Goal: Transaction & Acquisition: Purchase product/service

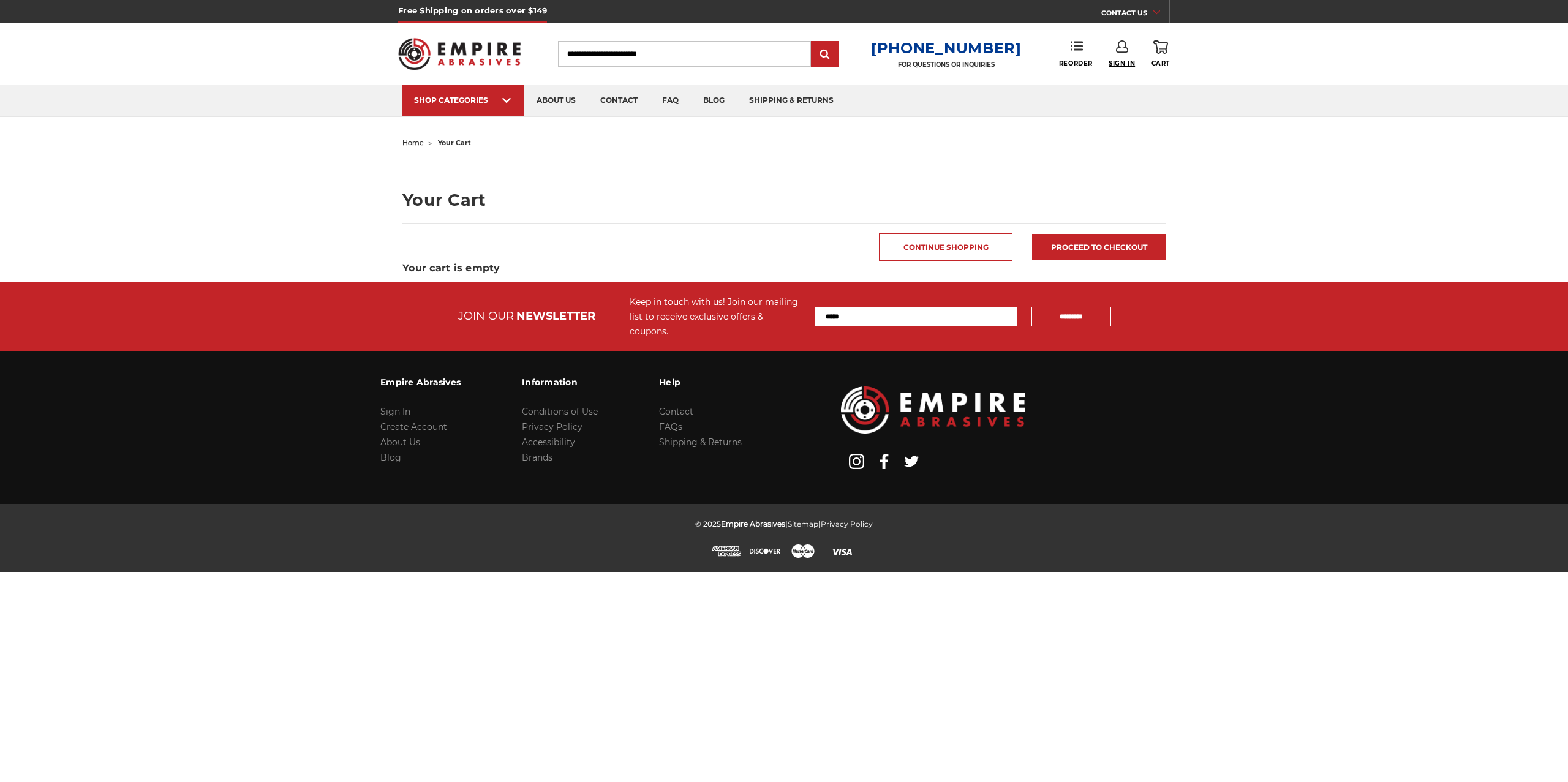
click at [1118, 65] on span "Sign In" at bounding box center [1121, 63] width 26 height 8
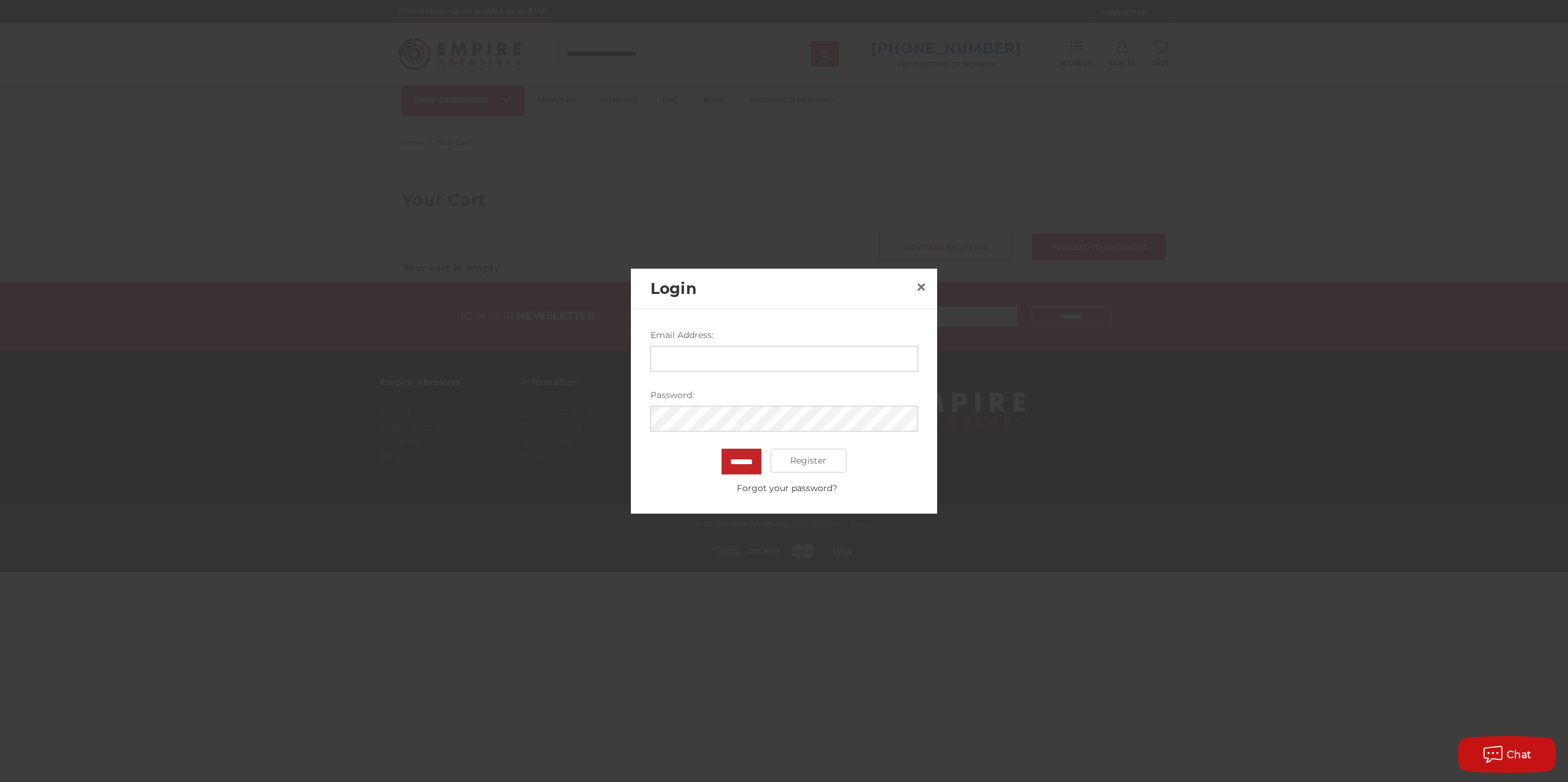
type input "**********"
click at [739, 466] on input "*******" at bounding box center [742, 461] width 40 height 26
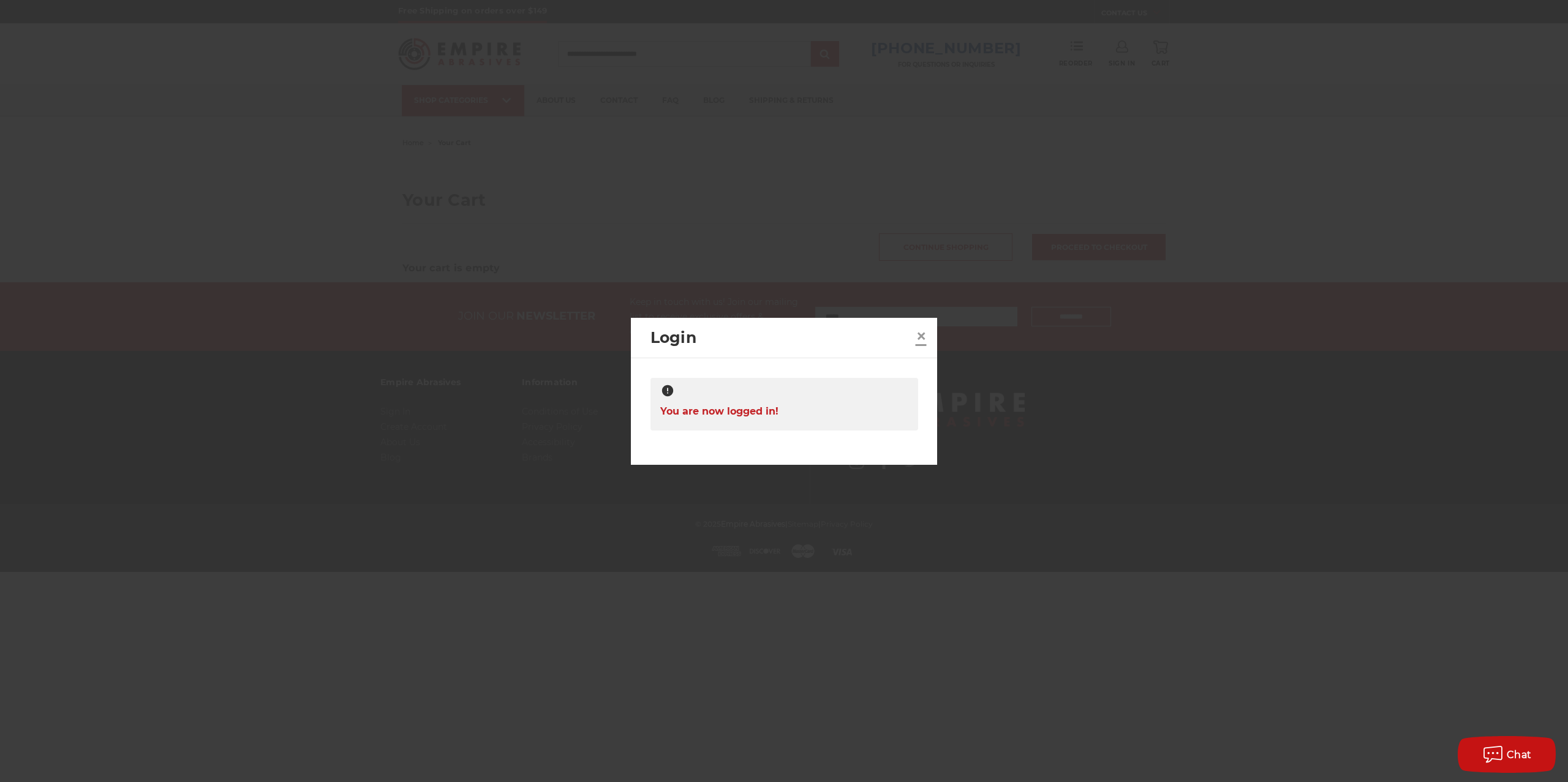
click at [928, 339] on link "×" at bounding box center [922, 336] width 20 height 20
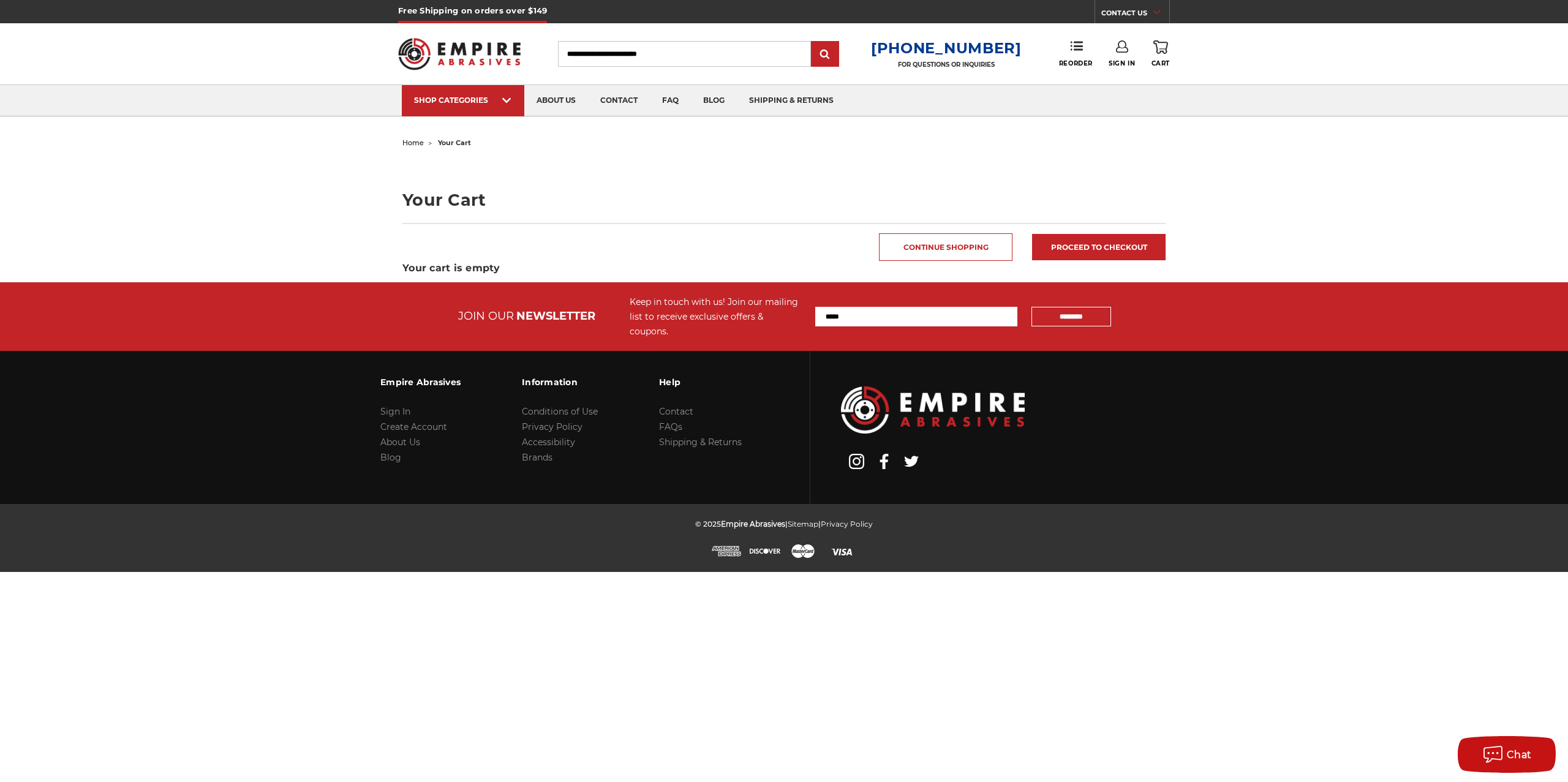
click at [1074, 61] on span "Reorder" at bounding box center [1076, 63] width 33 height 8
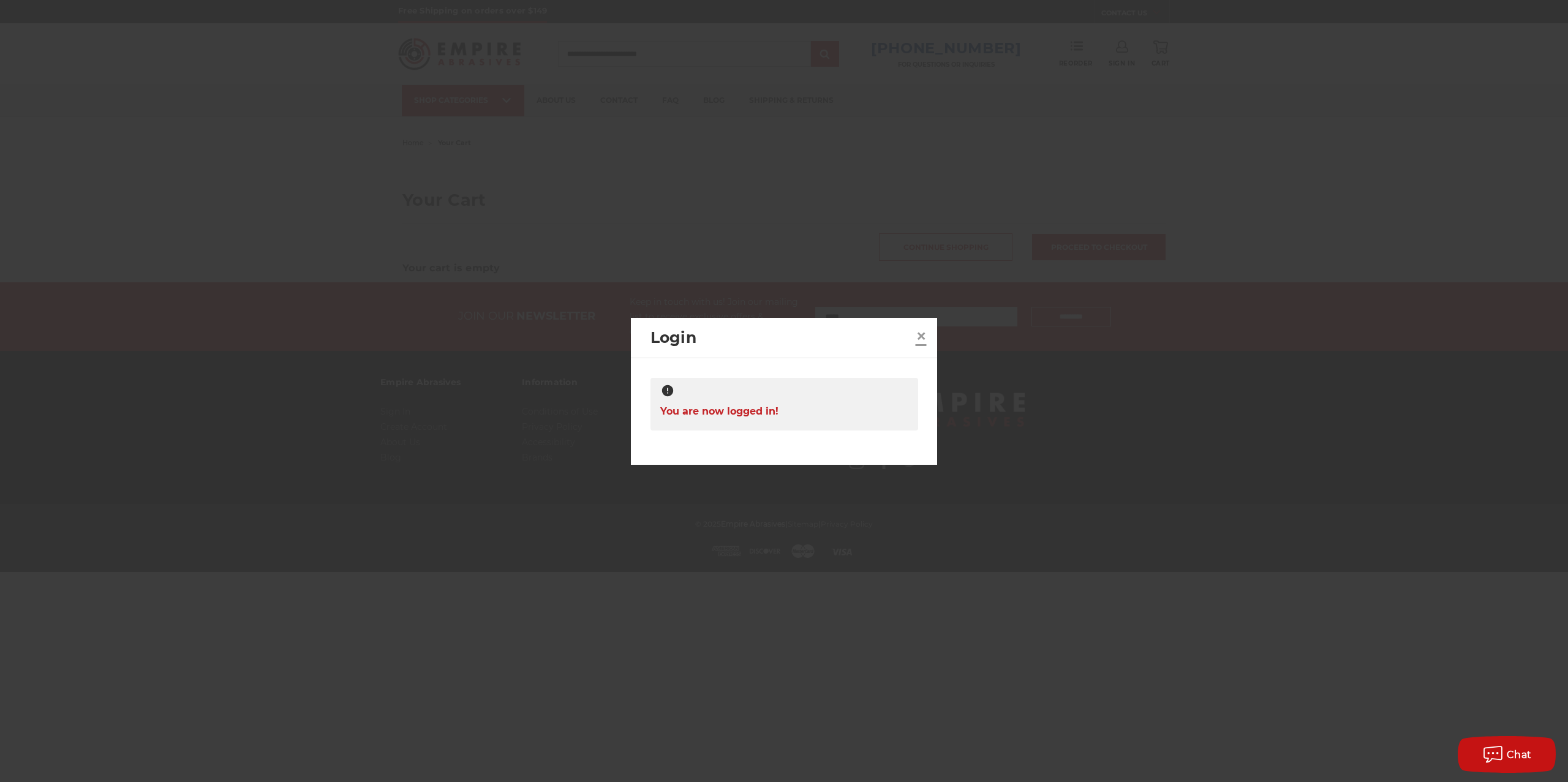
click at [918, 338] on span "×" at bounding box center [921, 336] width 11 height 24
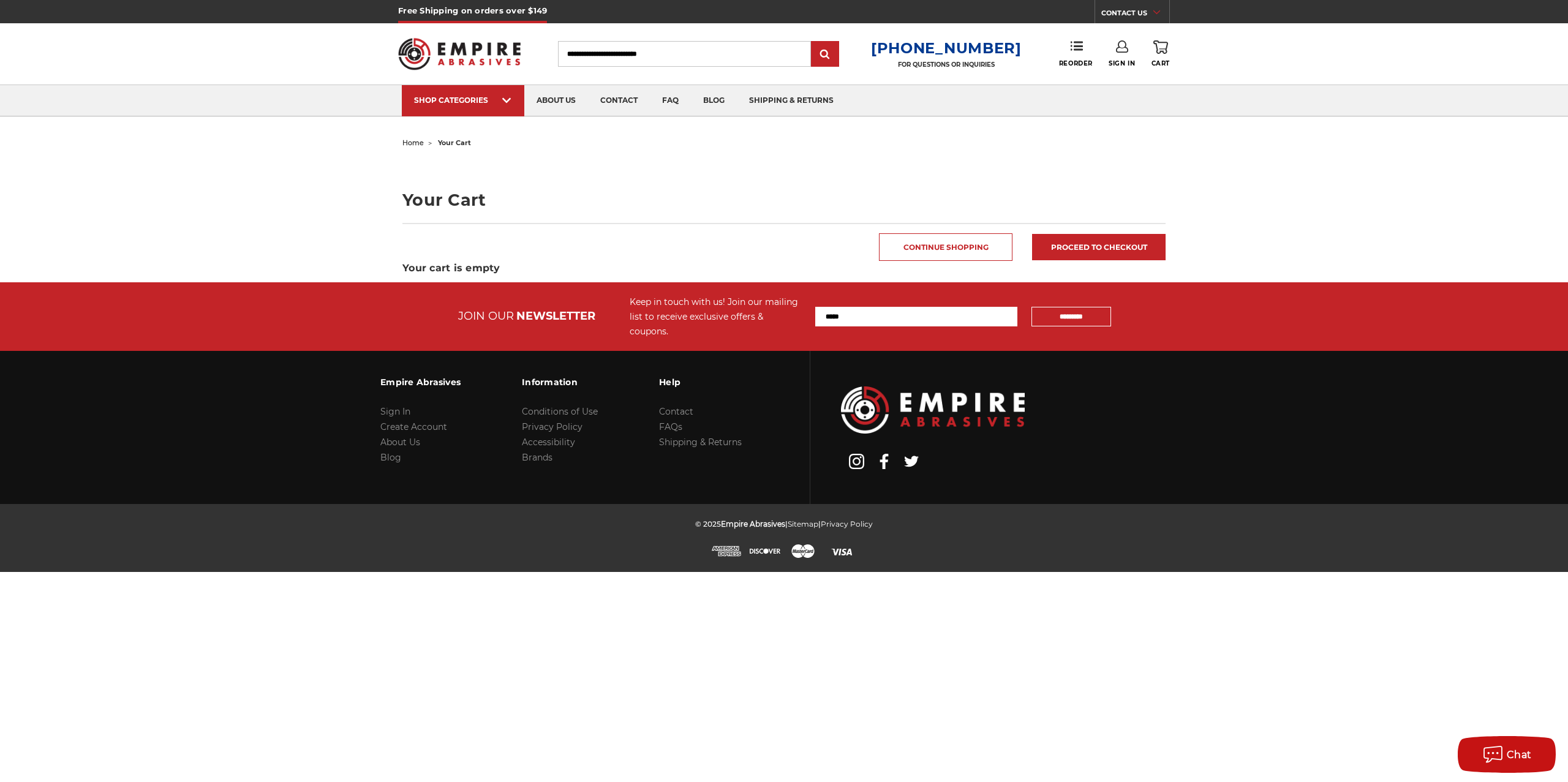
drag, startPoint x: 1054, startPoint y: 75, endPoint x: 1065, endPoint y: 73, distance: 11.2
click at [1061, 70] on div "Toggle menu Menu Search 1-800-816-3824 FOR QUESTIONS OR INQUIRIES Phone Reorder…" at bounding box center [784, 54] width 772 height 61
click at [1076, 61] on span "Reorder" at bounding box center [1076, 63] width 33 height 8
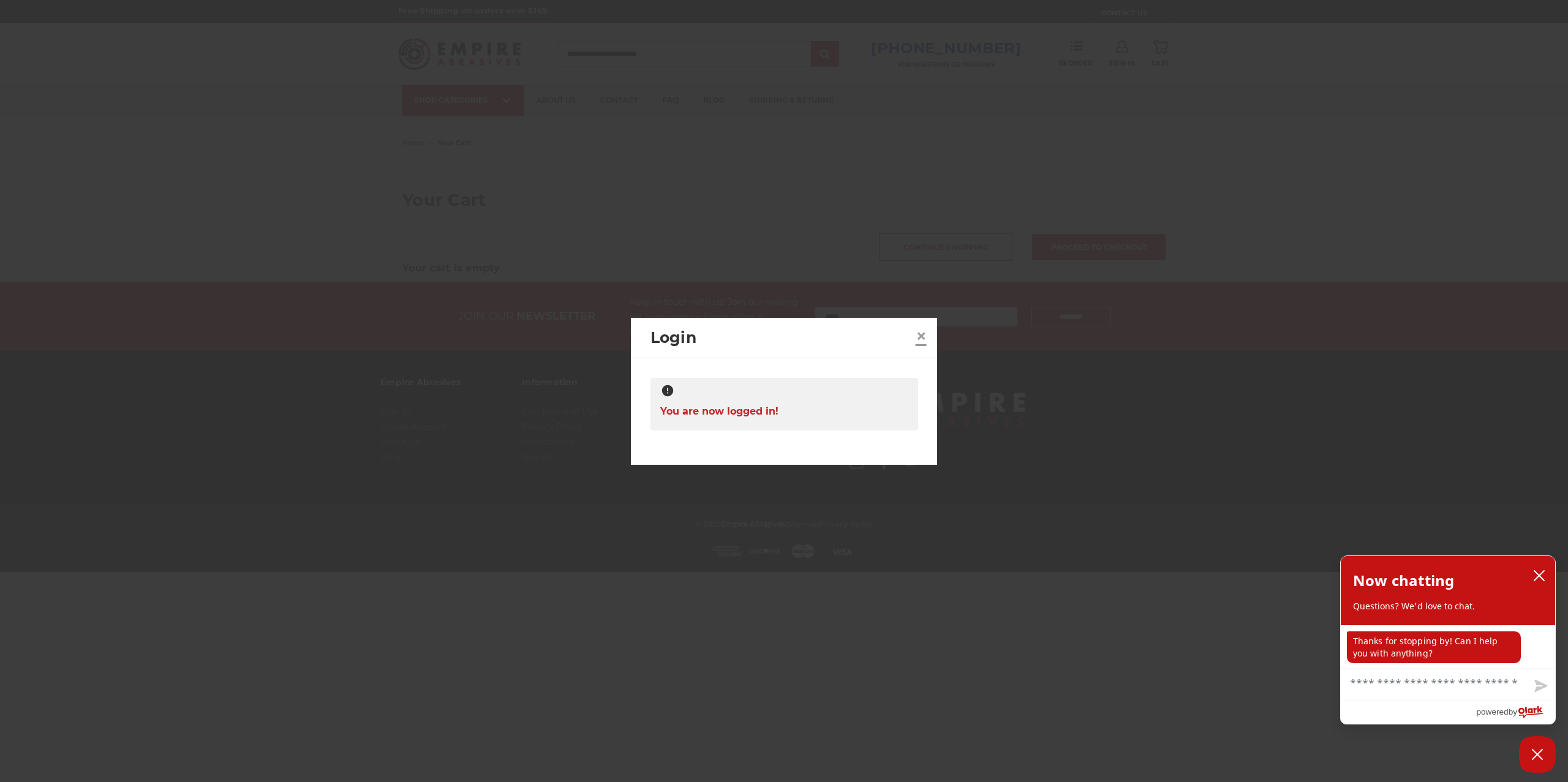
click at [925, 327] on span "×" at bounding box center [921, 336] width 11 height 24
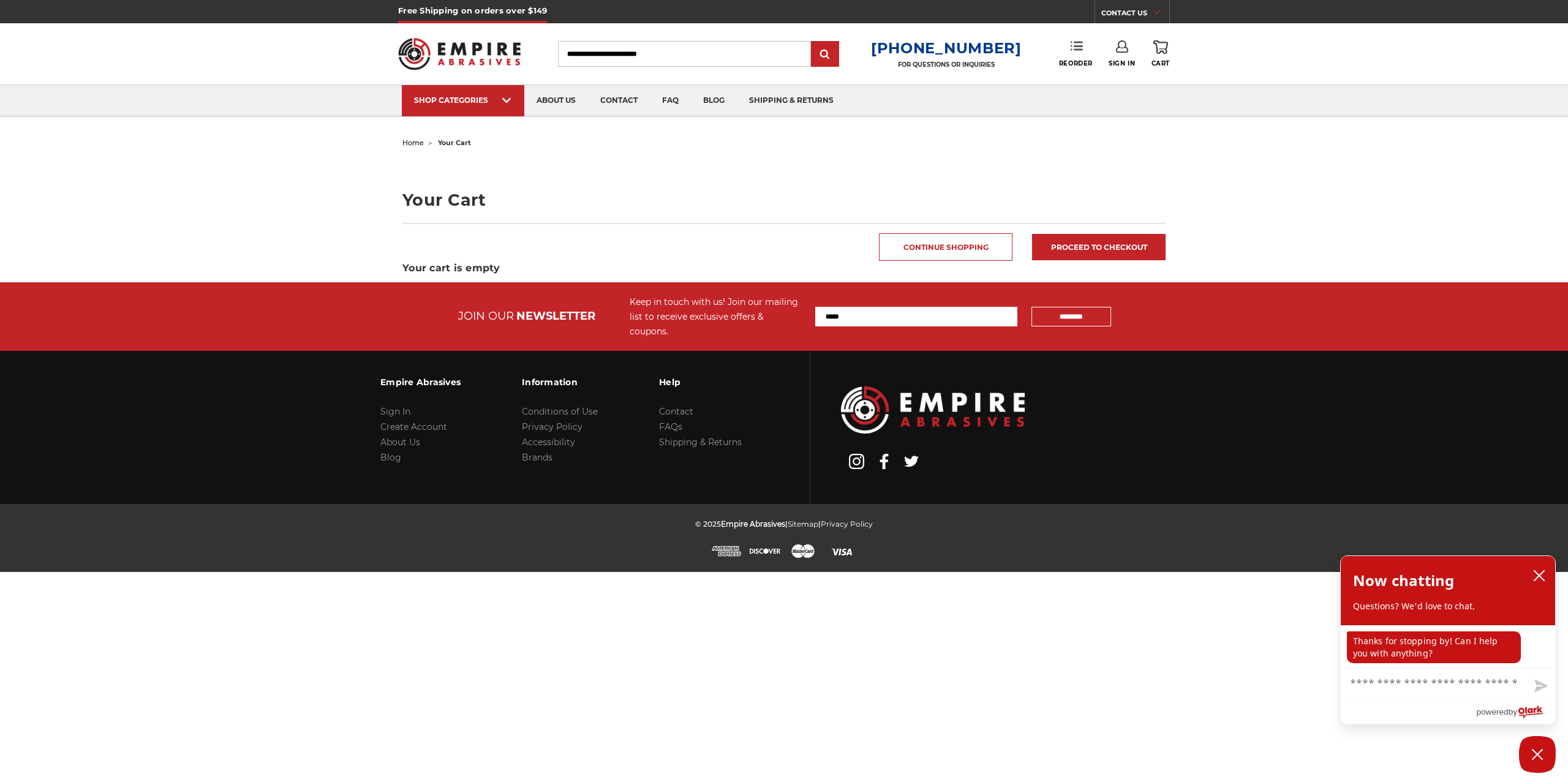
click at [1068, 49] on link "Reorder" at bounding box center [1076, 53] width 33 height 26
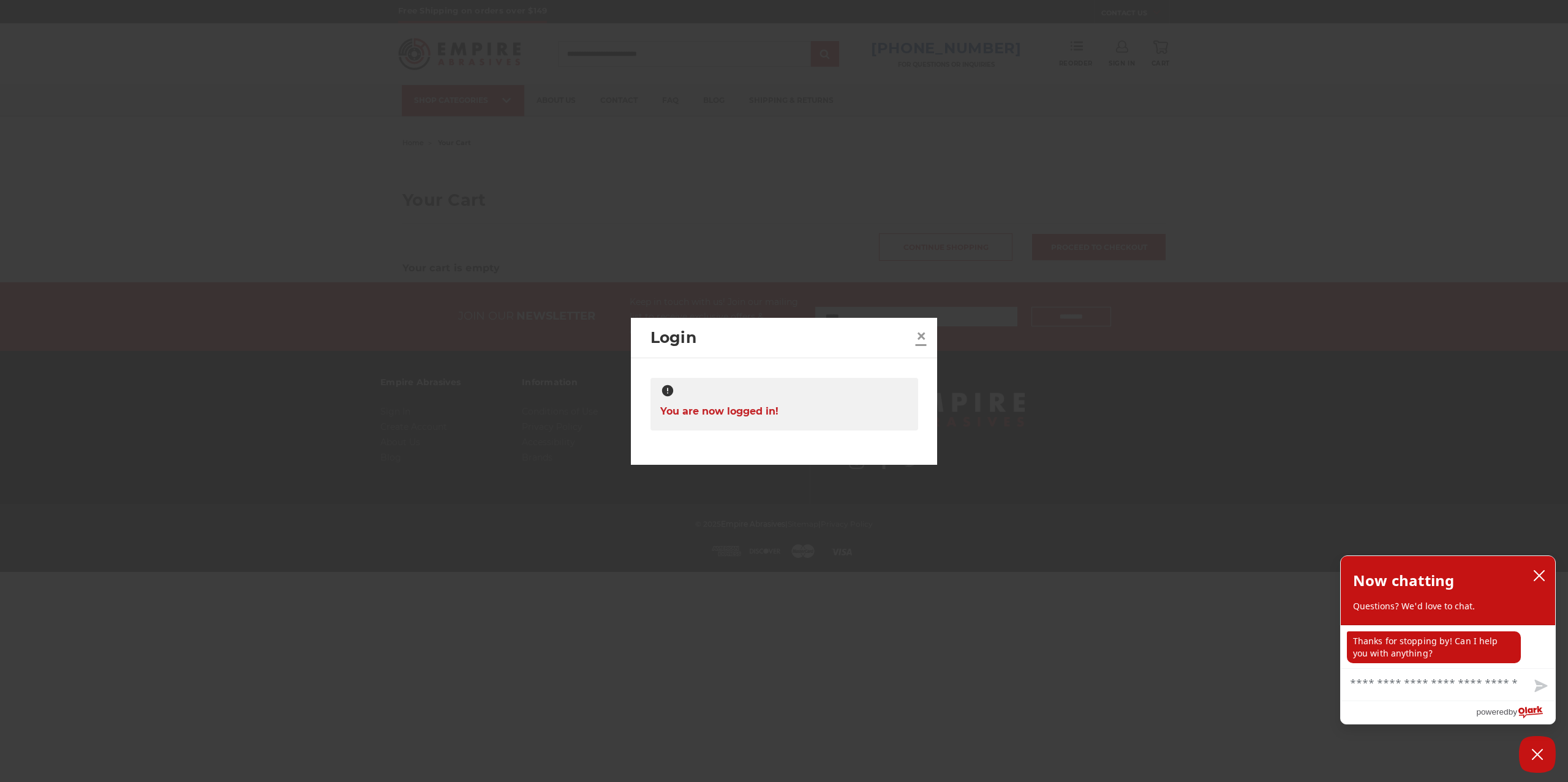
click at [920, 335] on span "×" at bounding box center [921, 336] width 11 height 24
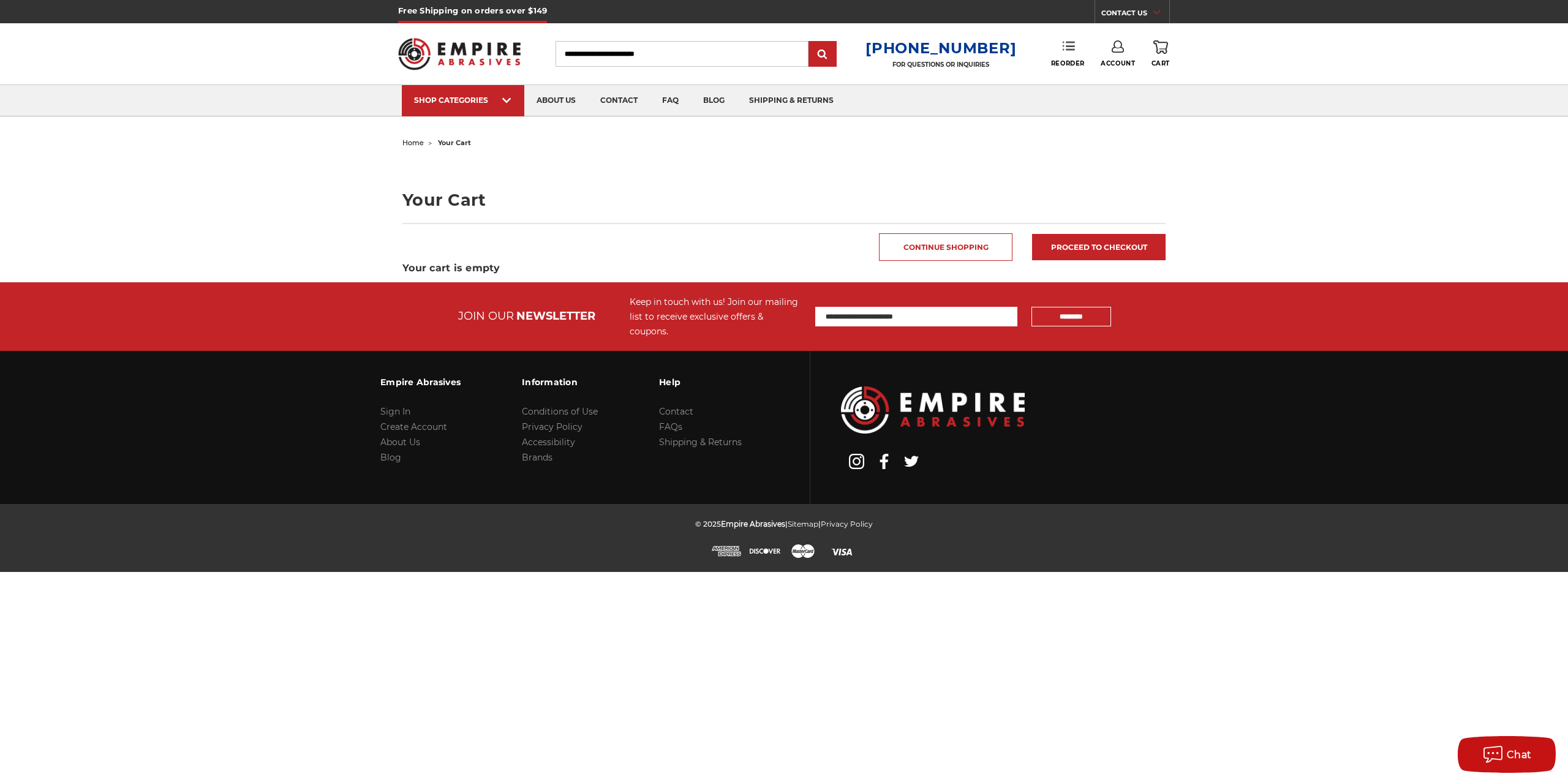
scroll to position [1, 0]
click at [1068, 51] on icon at bounding box center [1069, 46] width 12 height 12
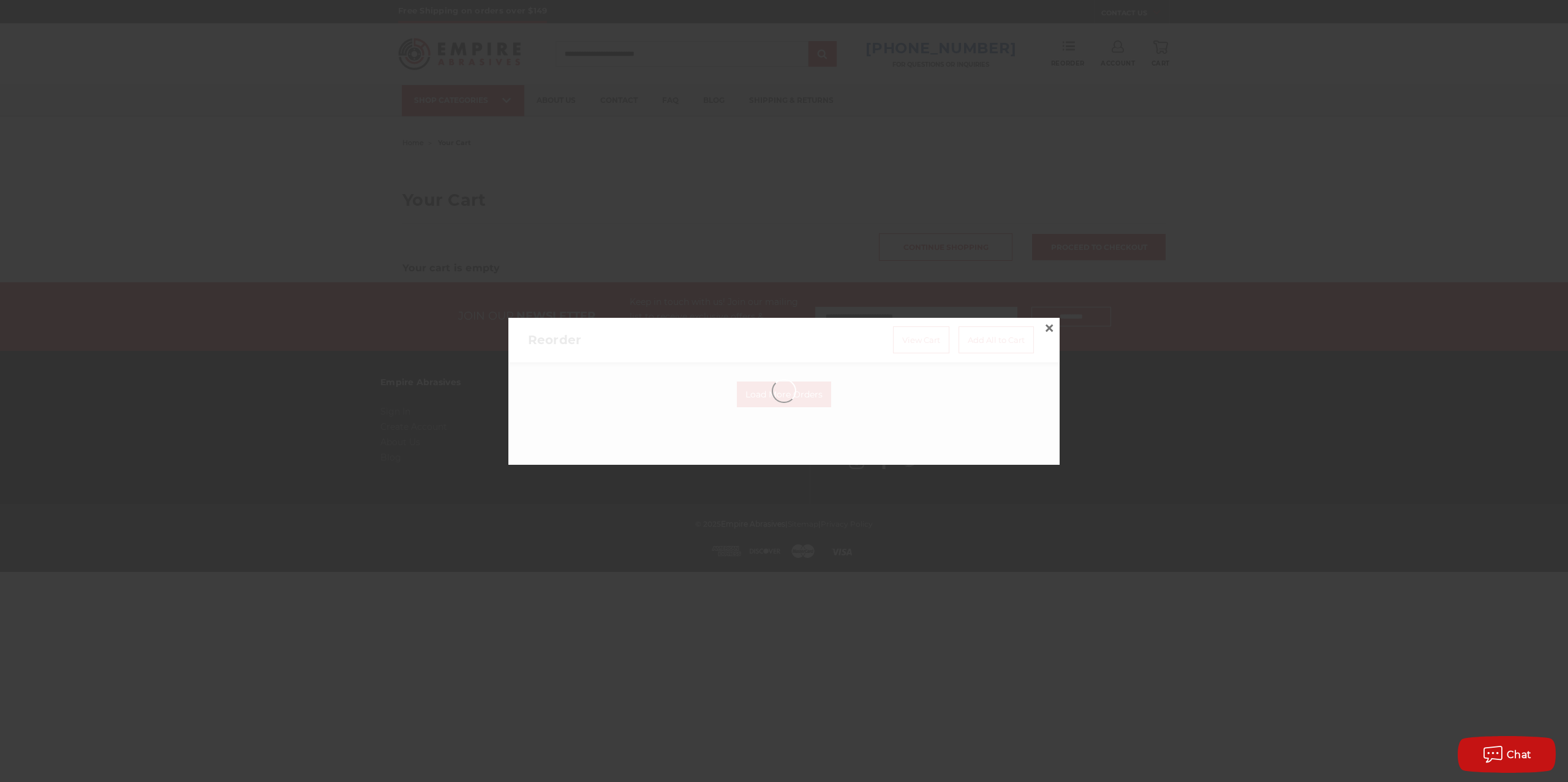
scroll to position [0, 0]
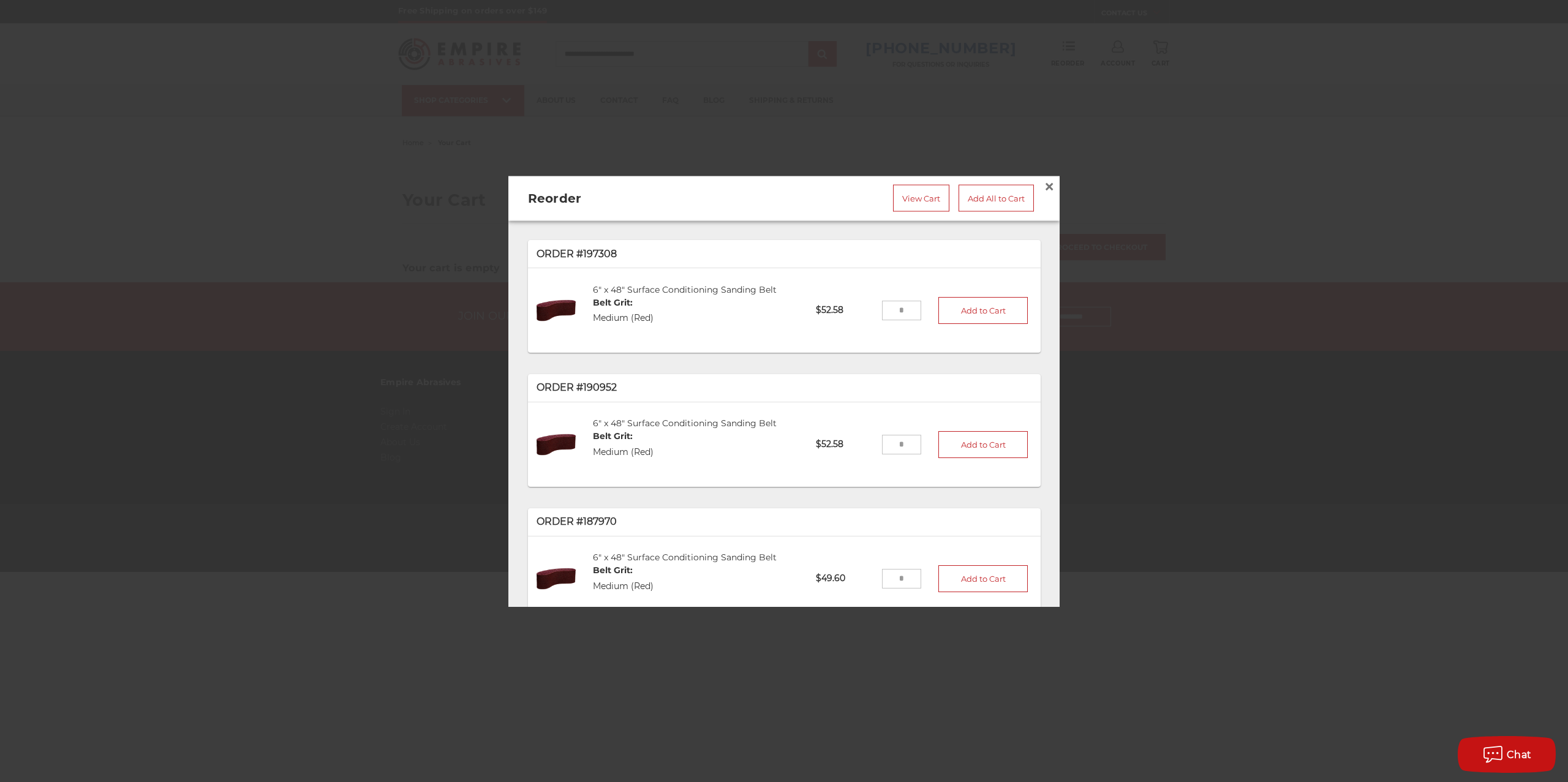
click at [882, 313] on input "tel" at bounding box center [902, 311] width 40 height 20
type input "*"
click at [943, 312] on button "Add to Cart" at bounding box center [983, 310] width 90 height 27
click at [913, 193] on link "View Cart" at bounding box center [921, 198] width 56 height 27
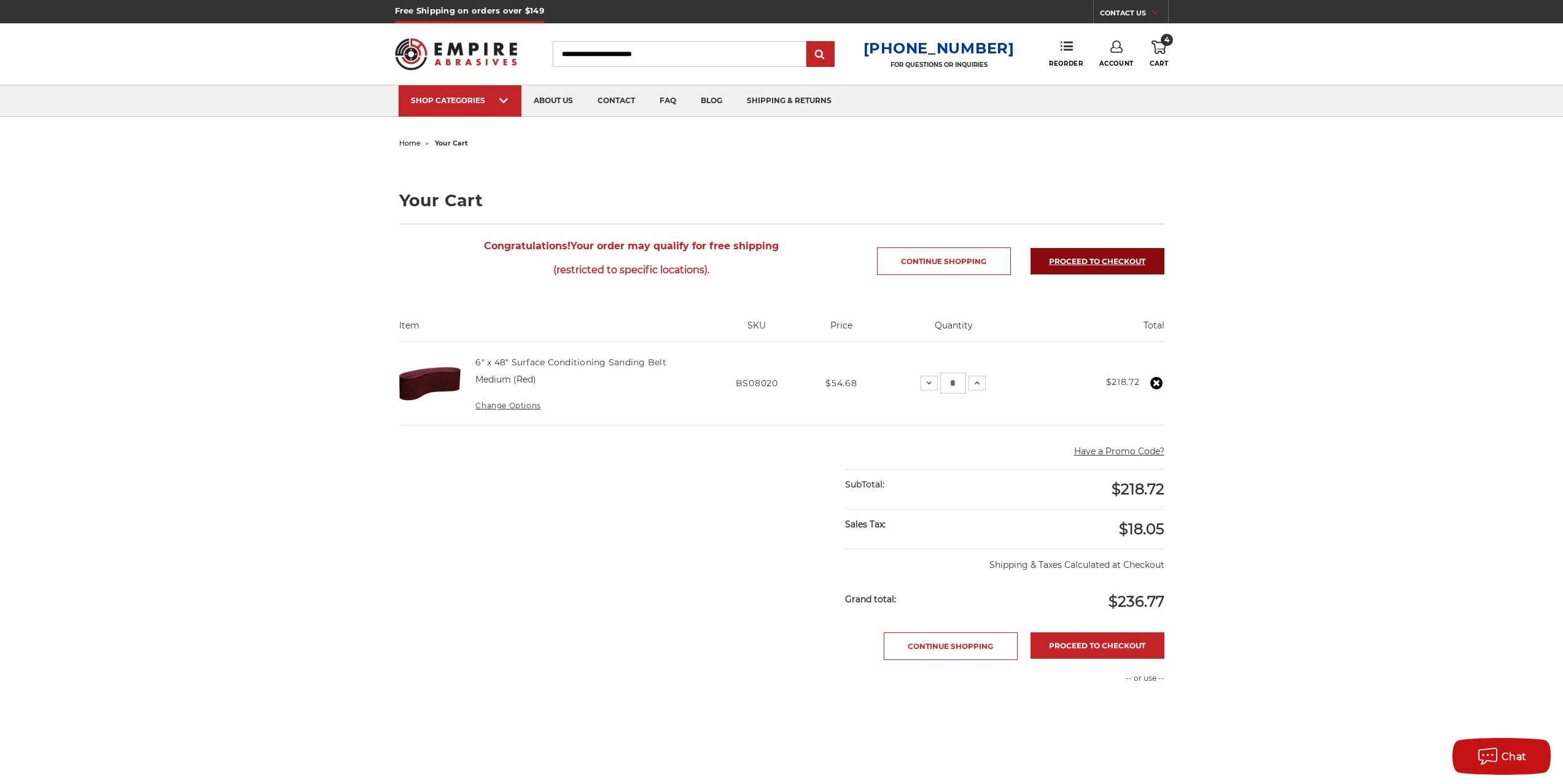
click at [1077, 256] on link "Proceed to checkout" at bounding box center [1097, 261] width 134 height 26
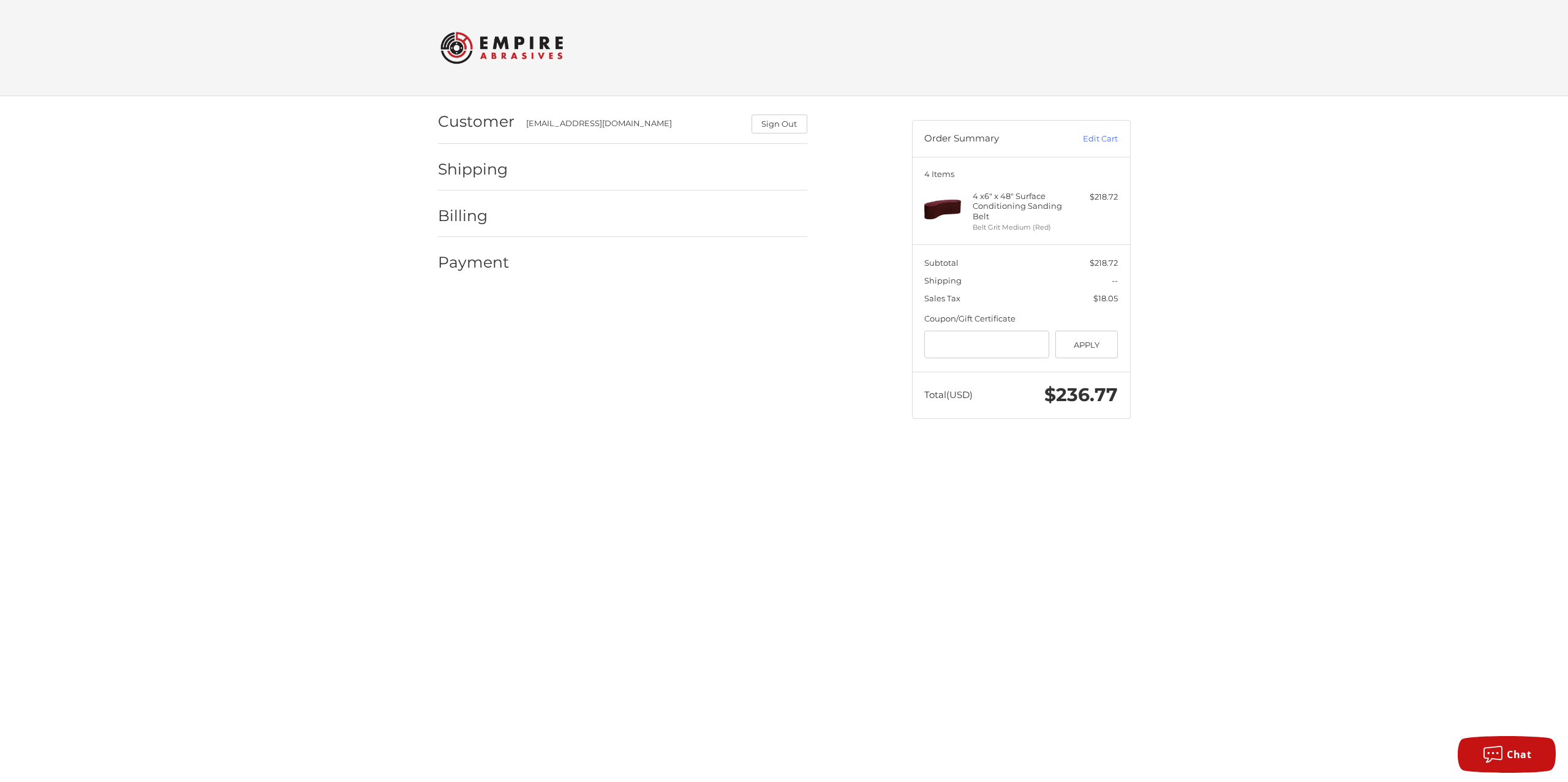
scroll to position [1, 0]
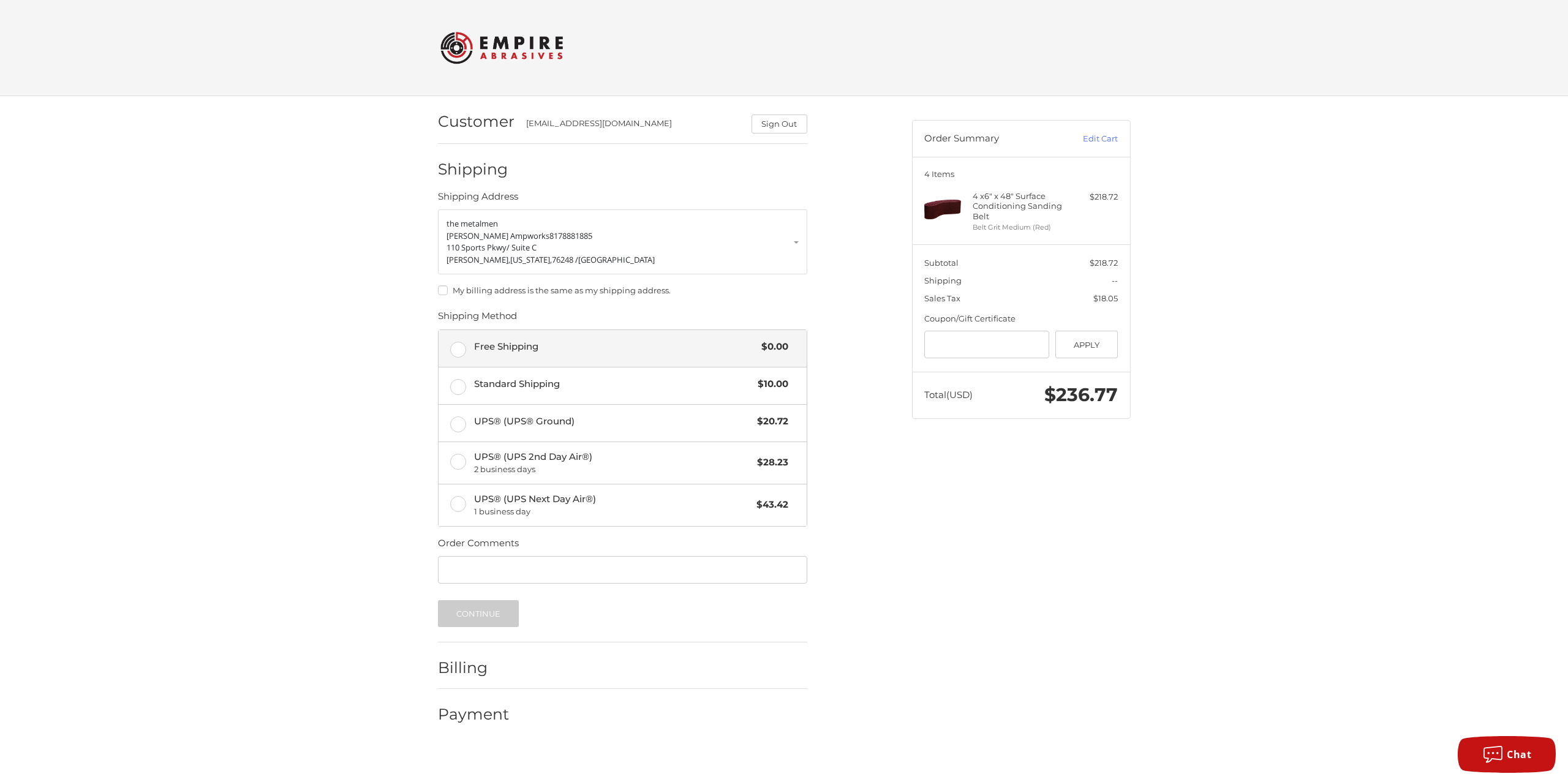
click at [550, 335] on label "Free Shipping $0.00" at bounding box center [623, 349] width 368 height 37
click at [480, 610] on button "Continue" at bounding box center [479, 614] width 81 height 27
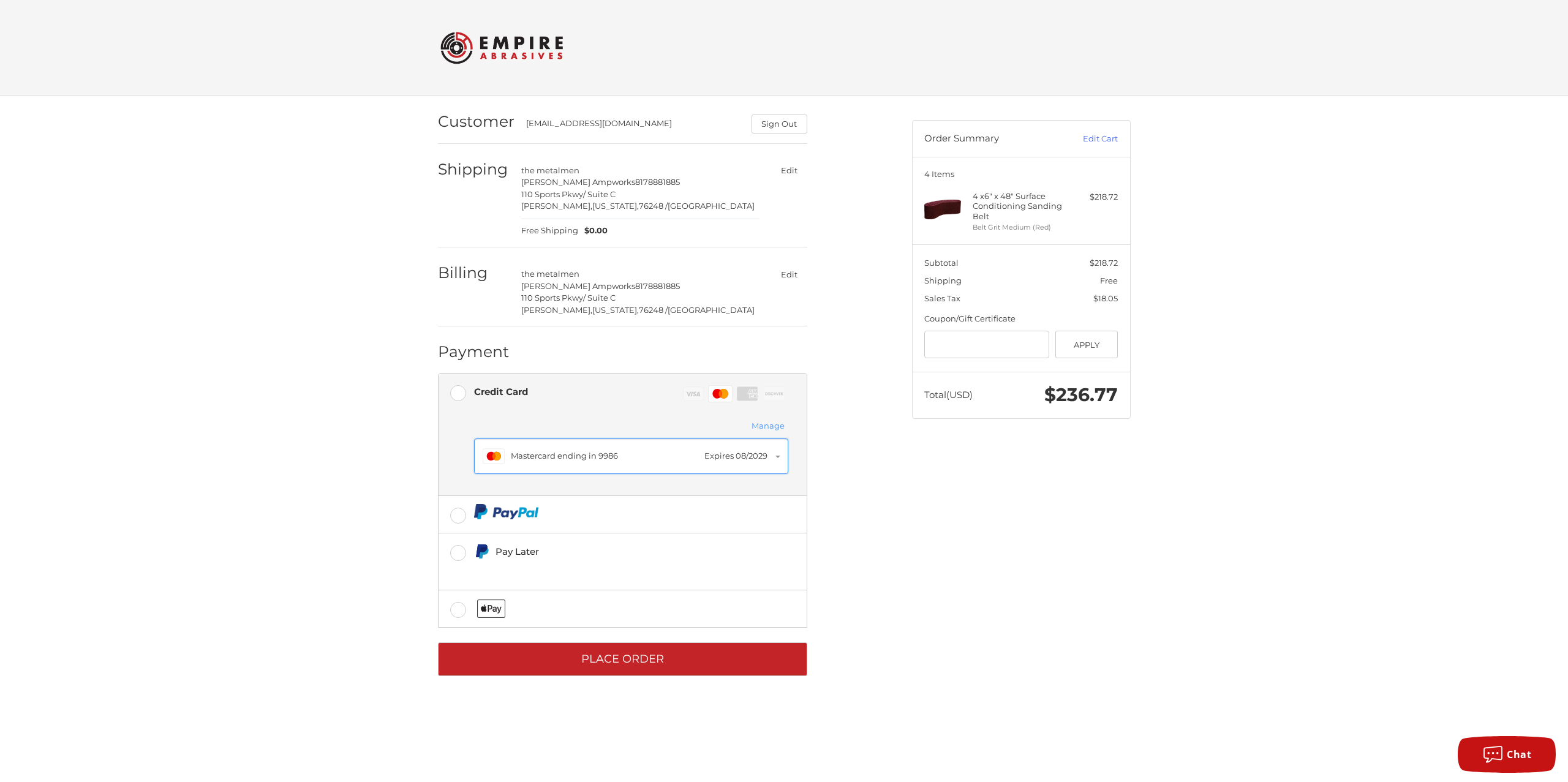
click at [777, 457] on button "Master Mastercard ending in 9986 Expires 08/2029" at bounding box center [631, 457] width 314 height 36
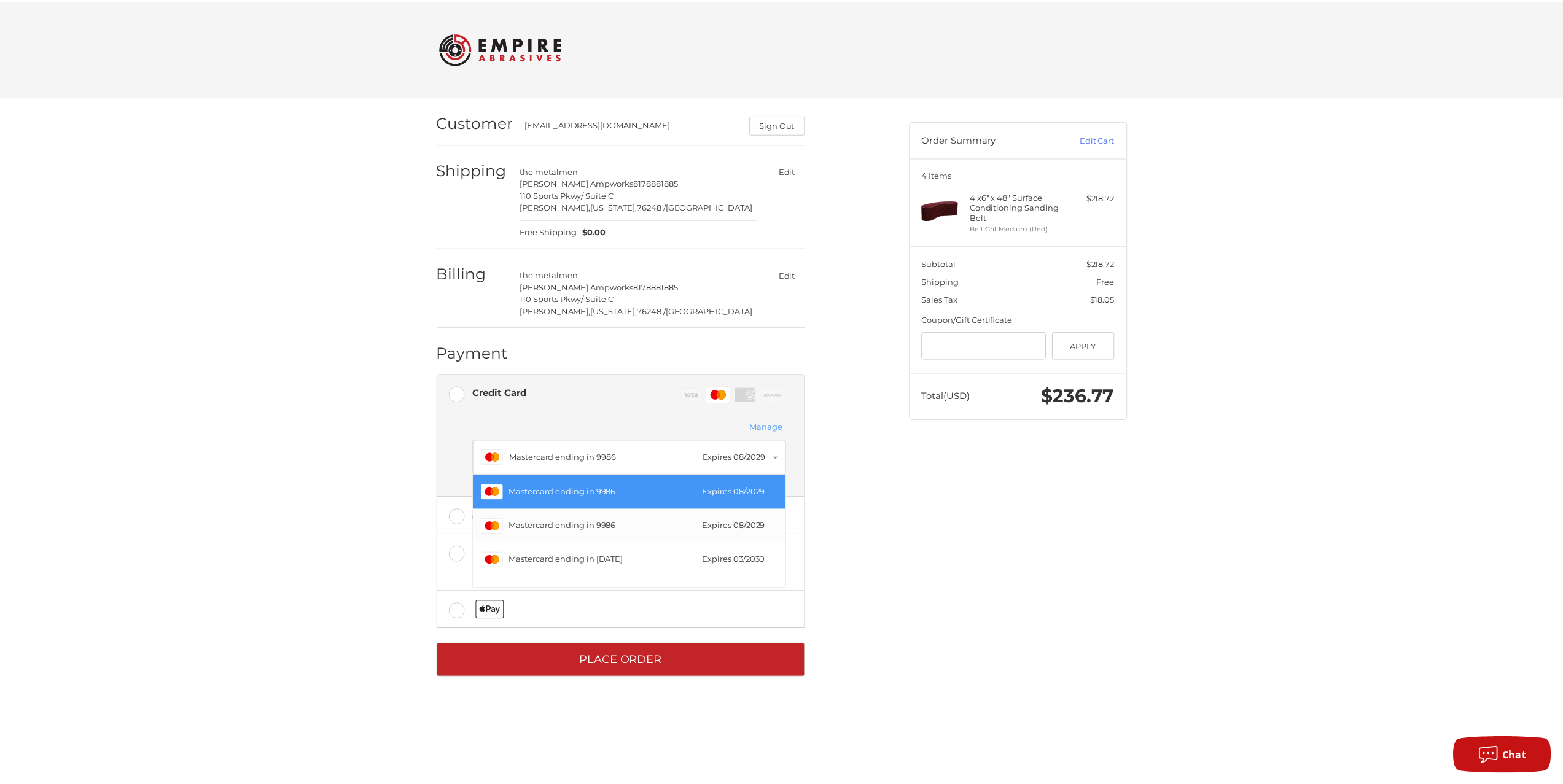
scroll to position [33, 0]
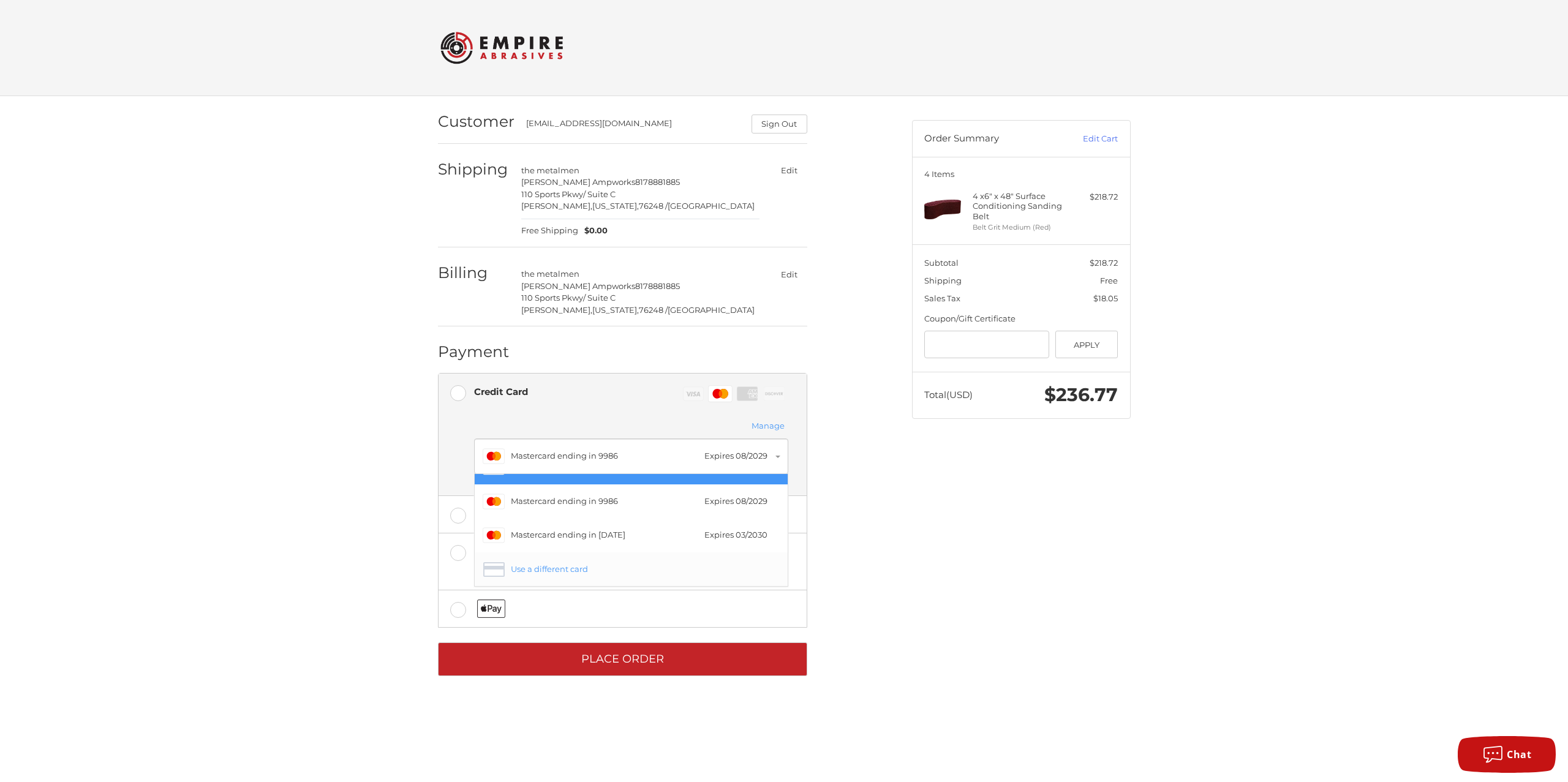
click at [538, 563] on div "Use a different card" at bounding box center [643, 569] width 264 height 12
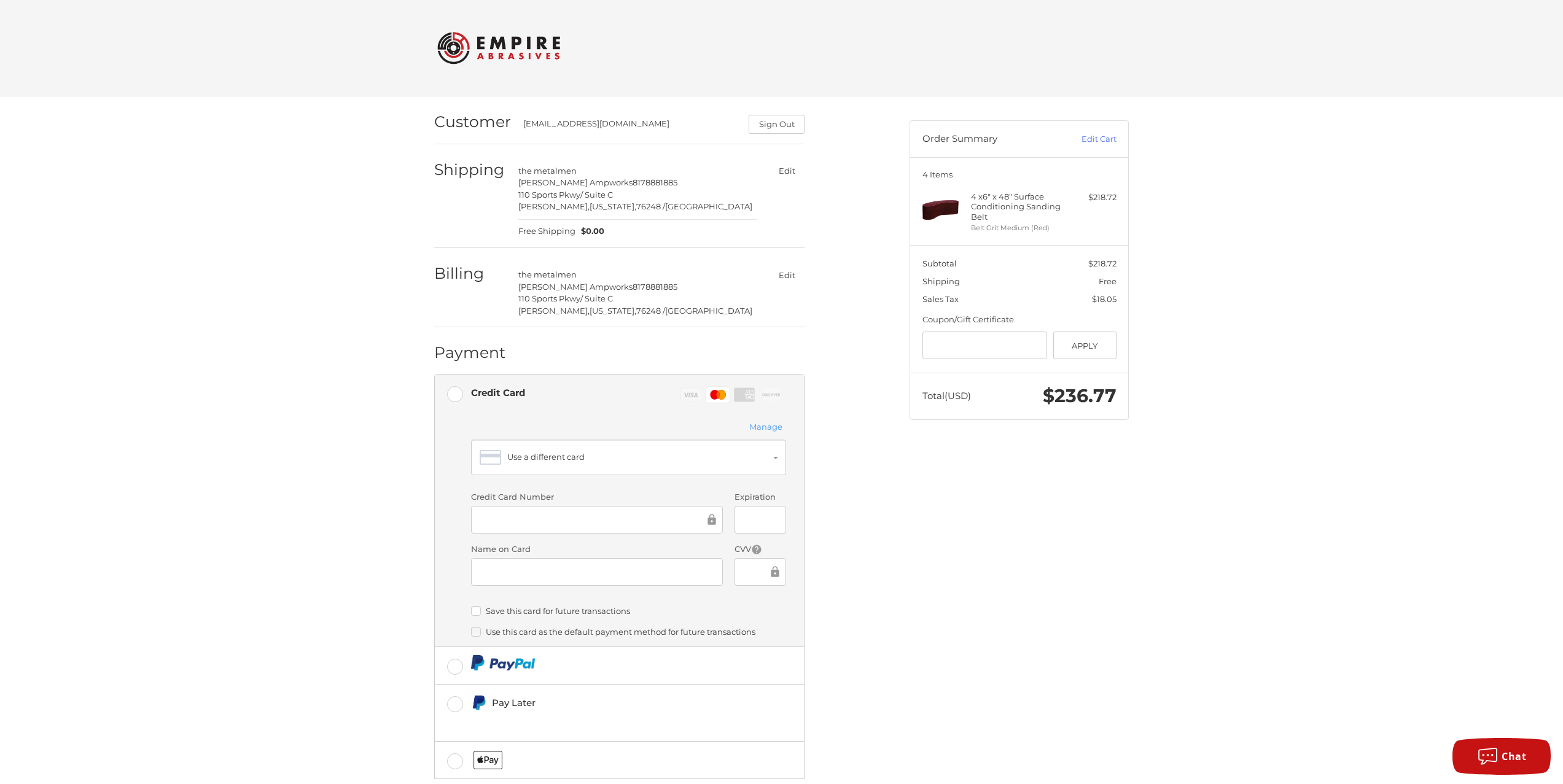
click at [871, 586] on div "Customer production@jacksonaudio.net Sign Out Shipping the metal men Jackson Am…" at bounding box center [663, 469] width 476 height 746
click at [593, 611] on label "Save this card for future transactions" at bounding box center [628, 611] width 315 height 10
click at [660, 629] on label "Use this card as the default payment method for future transactions" at bounding box center [628, 632] width 315 height 10
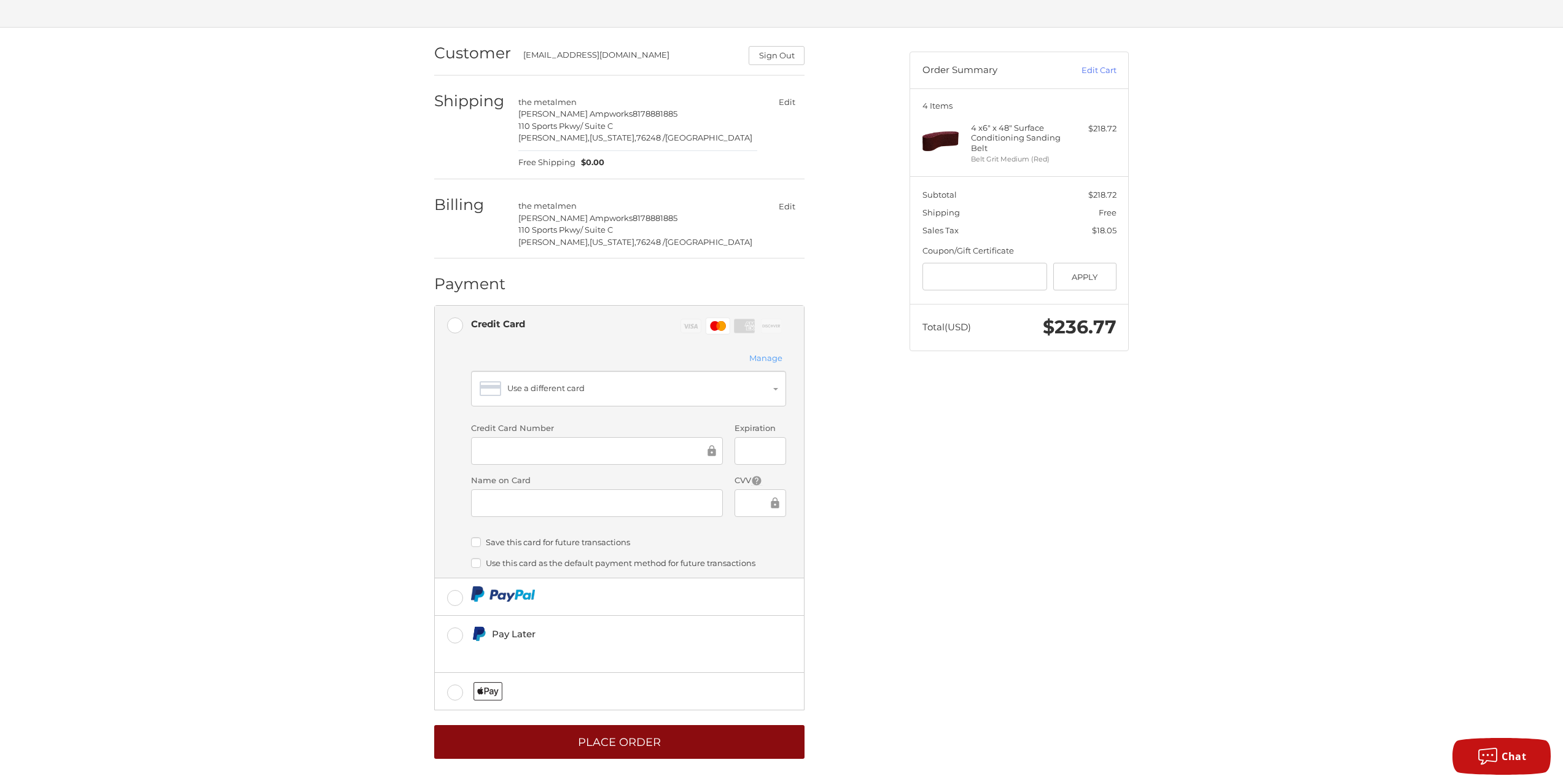
click at [631, 741] on button "Place Order" at bounding box center [619, 742] width 371 height 34
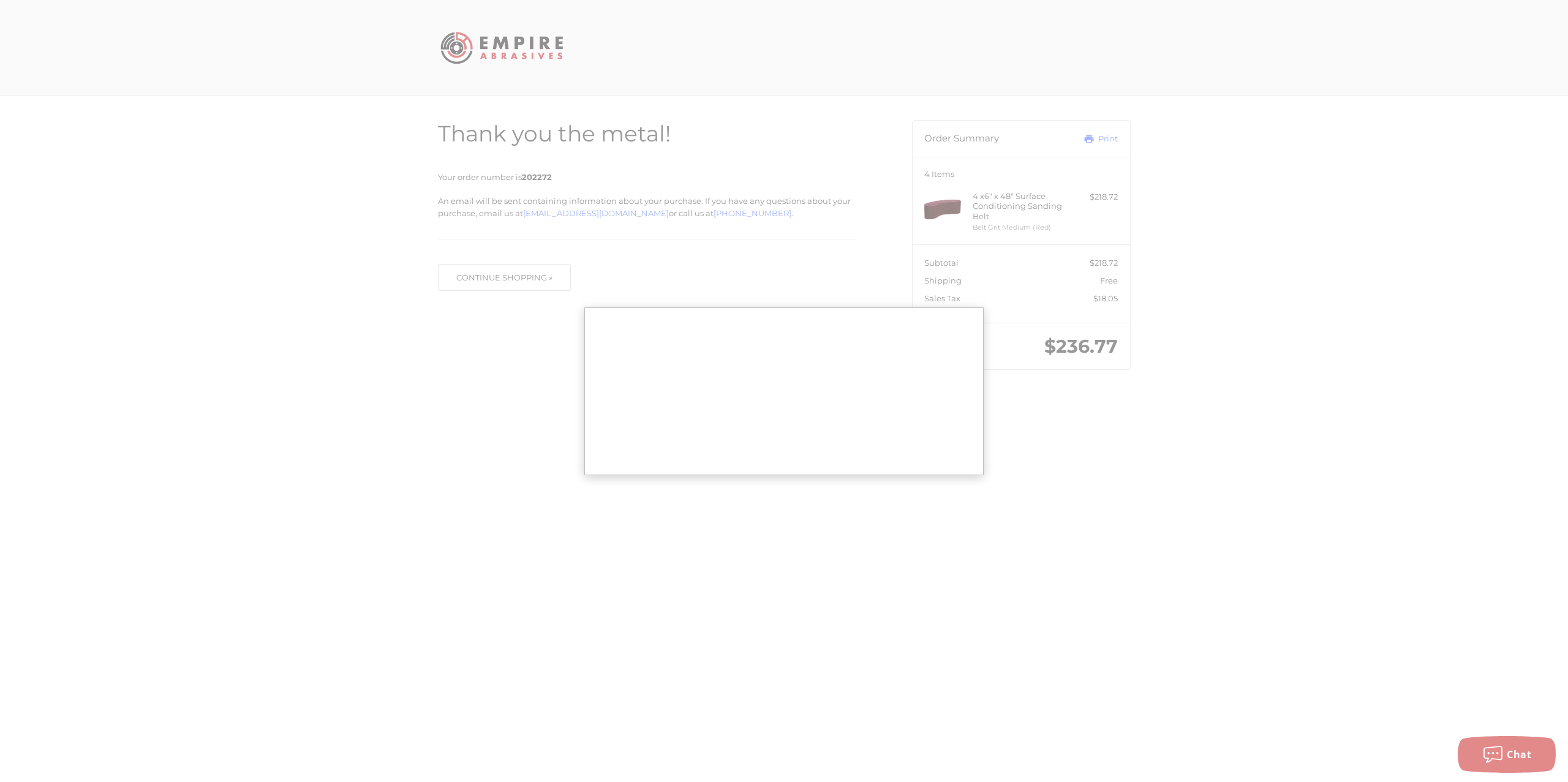
scroll to position [1, 0]
